Goal: Find specific page/section: Find specific page/section

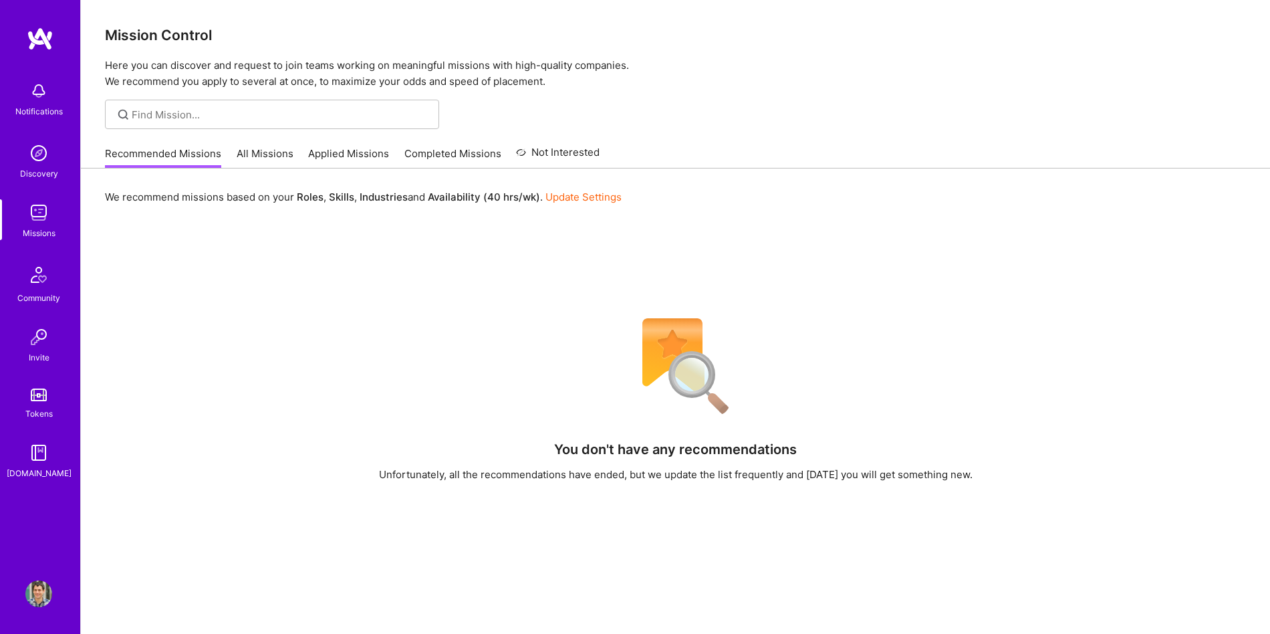
click at [323, 154] on link "Applied Missions" at bounding box center [348, 157] width 81 height 22
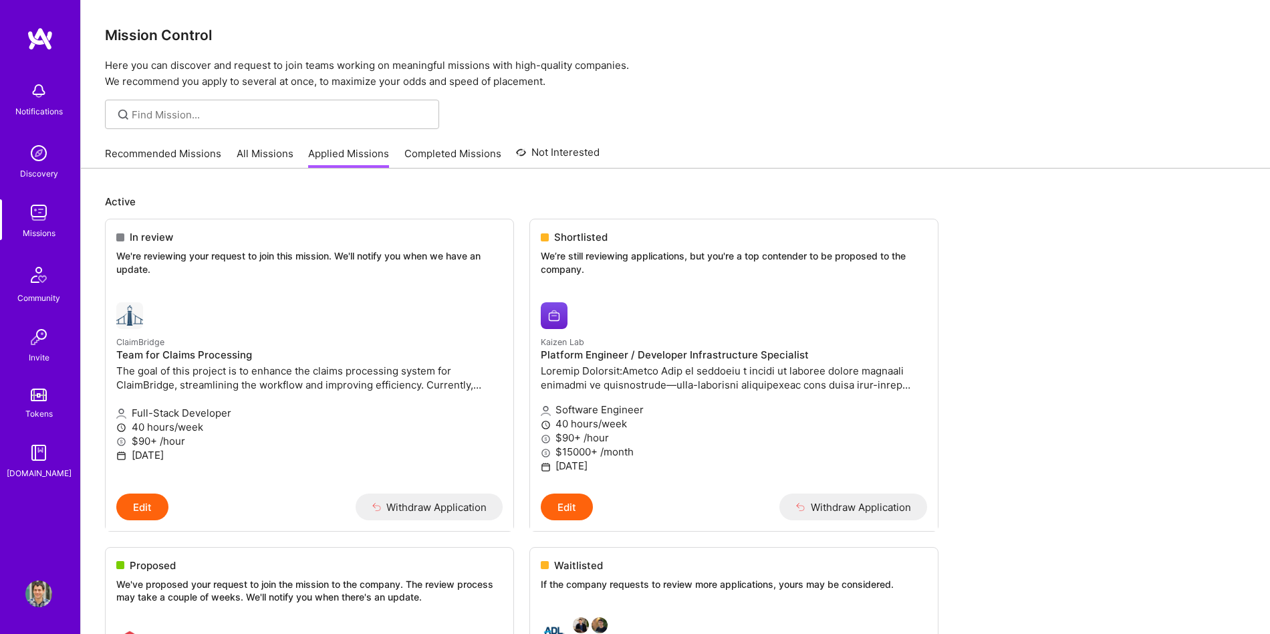
scroll to position [2962, 0]
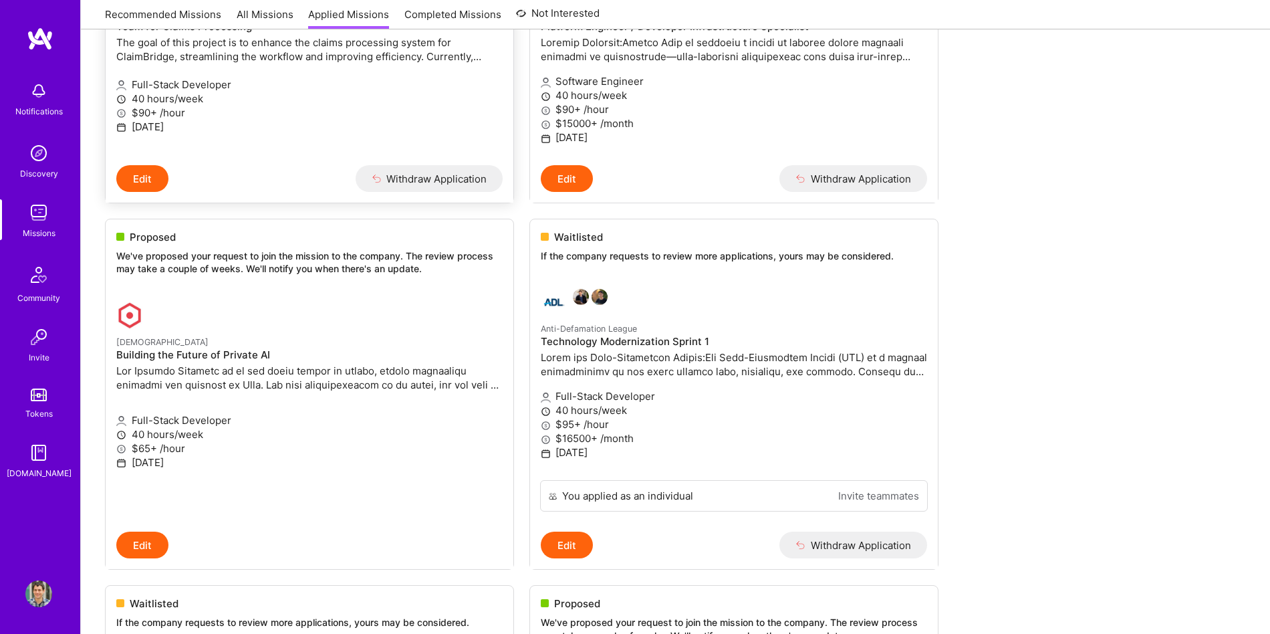
scroll to position [0, 0]
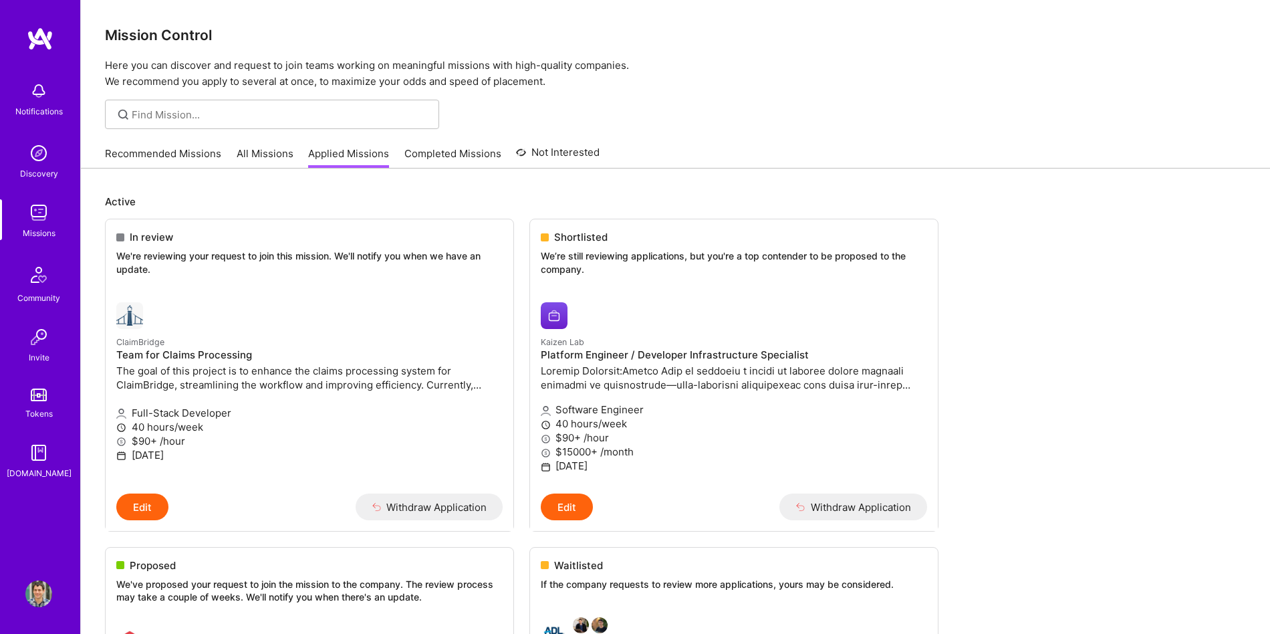
click at [330, 124] on div at bounding box center [272, 114] width 334 height 29
click at [53, 198] on div "Notifications Discovery Missions Community Invite Tokens [DOMAIN_NAME]" at bounding box center [40, 277] width 80 height 405
click at [166, 159] on link "Recommended Missions" at bounding box center [163, 157] width 116 height 22
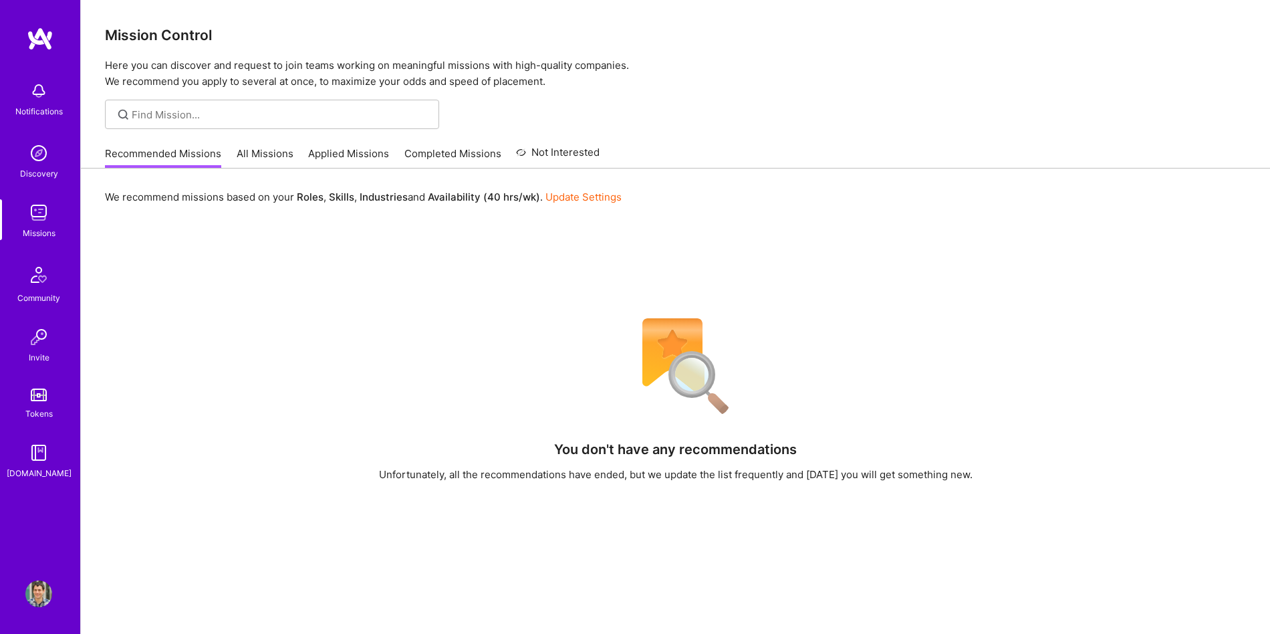
click at [249, 152] on link "All Missions" at bounding box center [265, 157] width 57 height 22
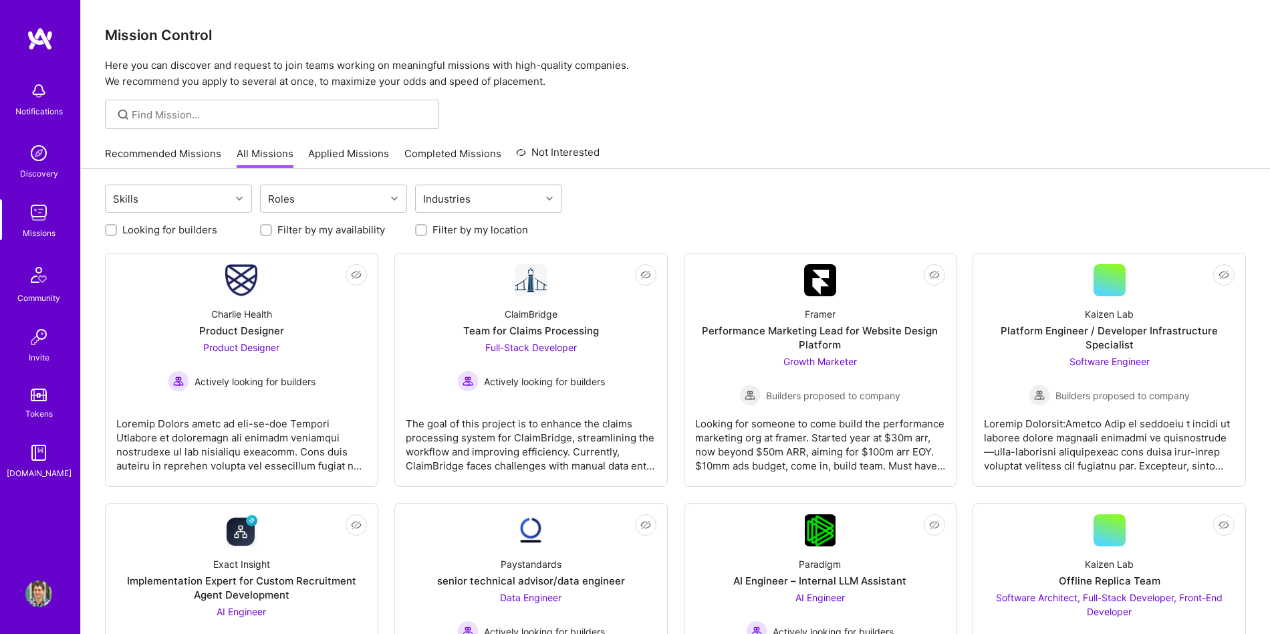
click at [201, 229] on label "Looking for builders" at bounding box center [169, 230] width 95 height 14
click at [117, 229] on input "Looking for builders" at bounding box center [112, 230] width 9 height 9
checkbox input "true"
